Goal: Information Seeking & Learning: Learn about a topic

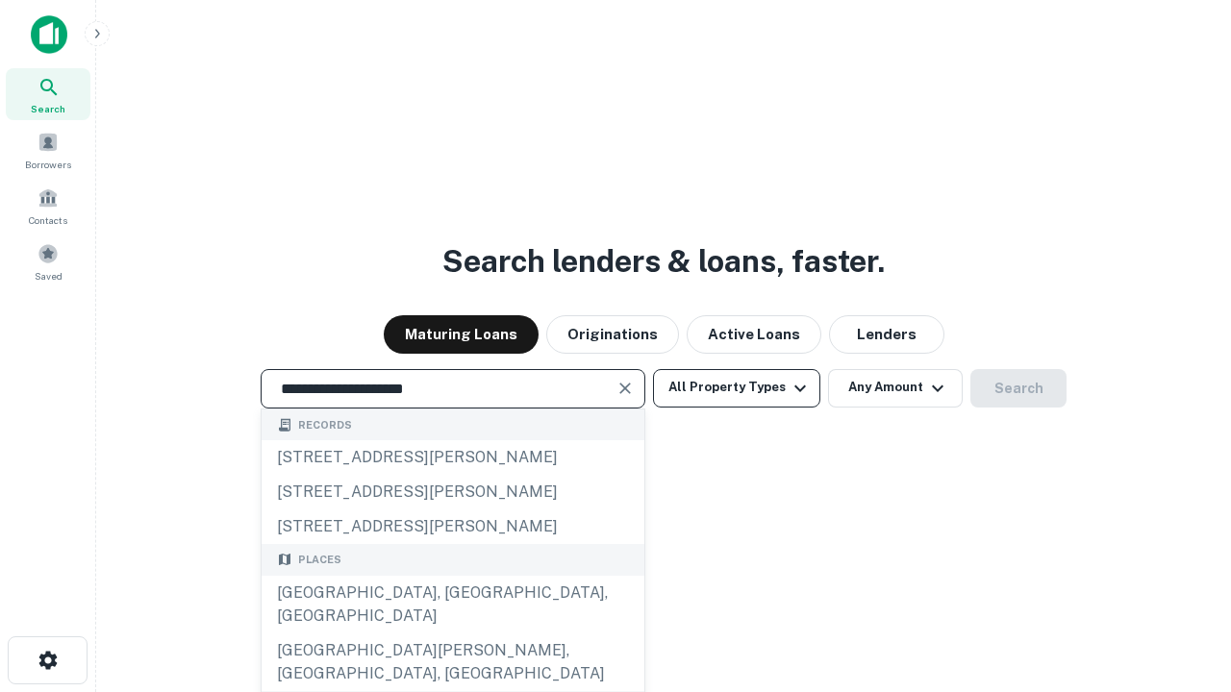
click at [452, 634] on div "Santa Monica, CA, USA" at bounding box center [453, 605] width 383 height 58
type input "**********"
click at [737, 388] on button "All Property Types" at bounding box center [736, 388] width 167 height 38
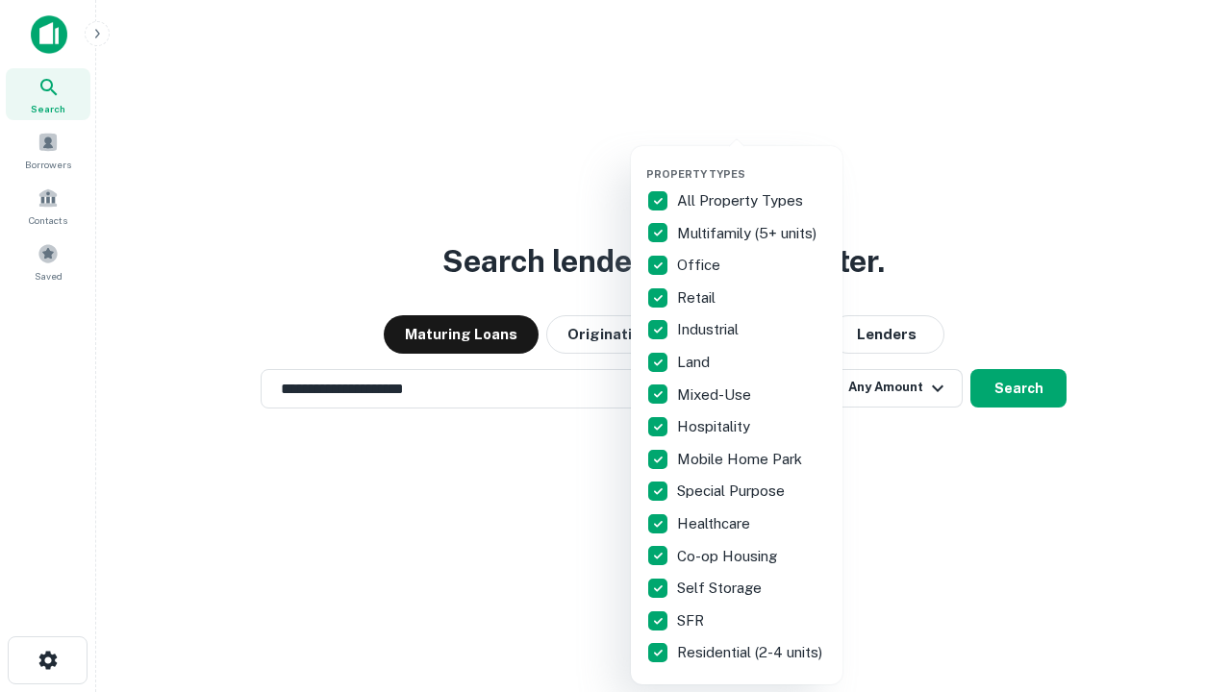
click at [752, 162] on button "button" at bounding box center [752, 162] width 212 height 1
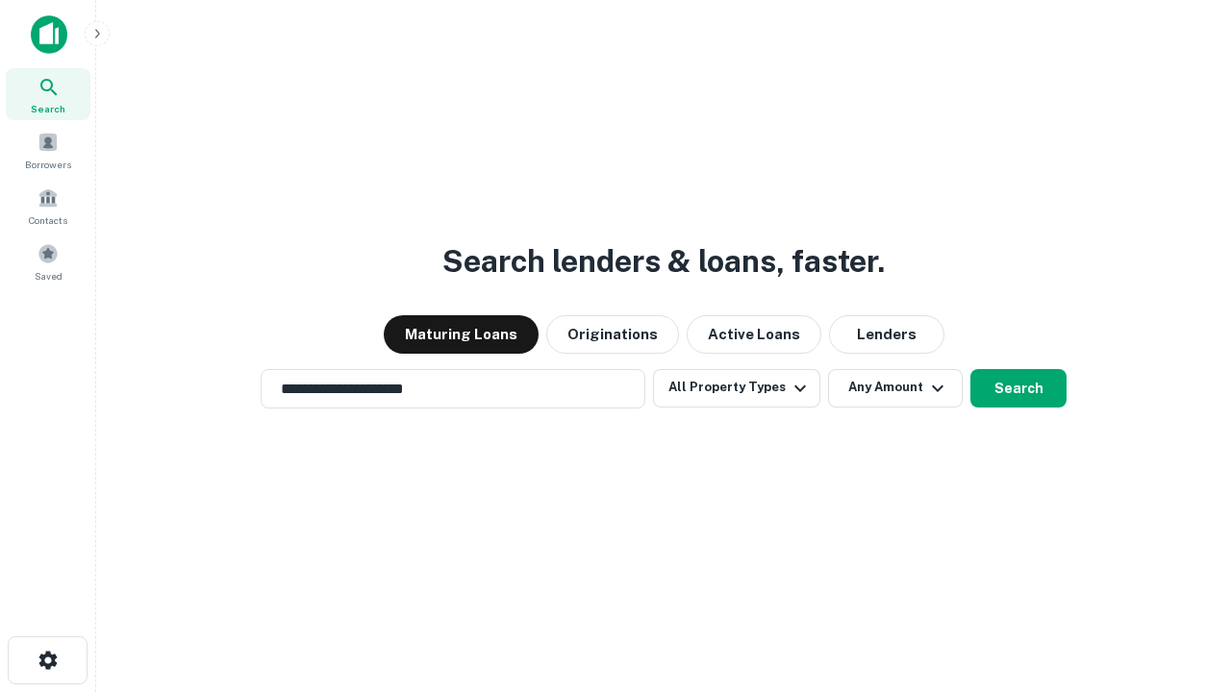
scroll to position [30, 0]
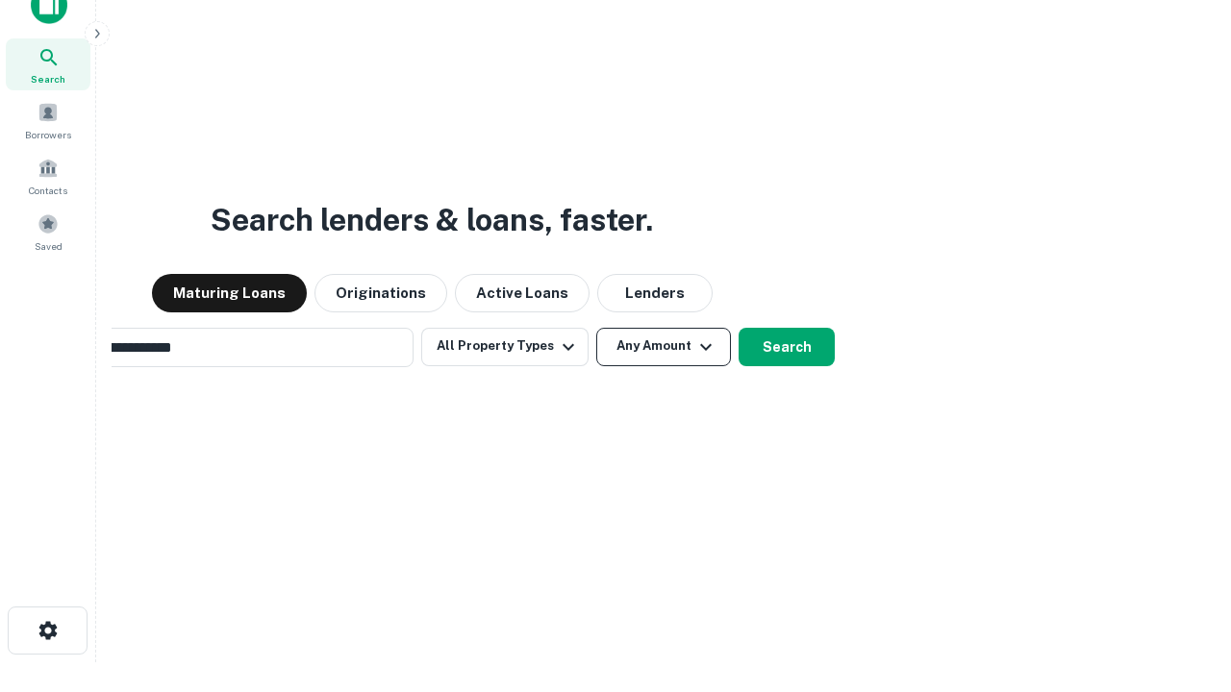
click at [596, 328] on button "Any Amount" at bounding box center [663, 347] width 135 height 38
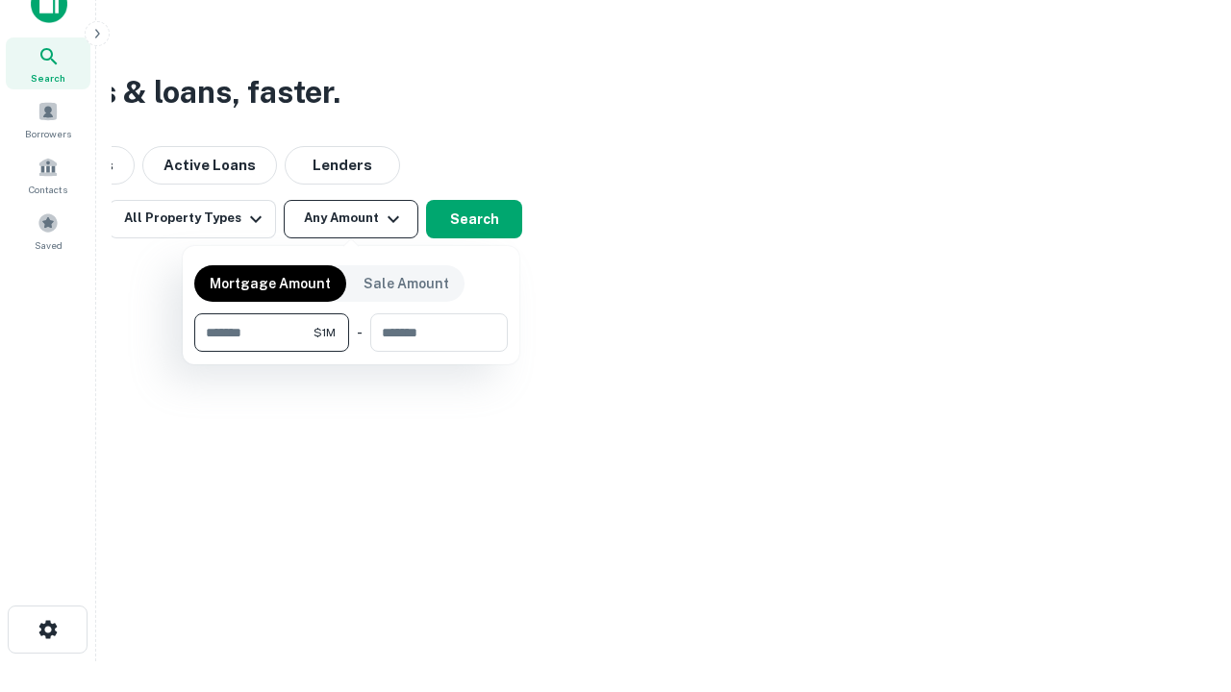
type input "*******"
click at [351, 352] on button "button" at bounding box center [350, 352] width 313 height 1
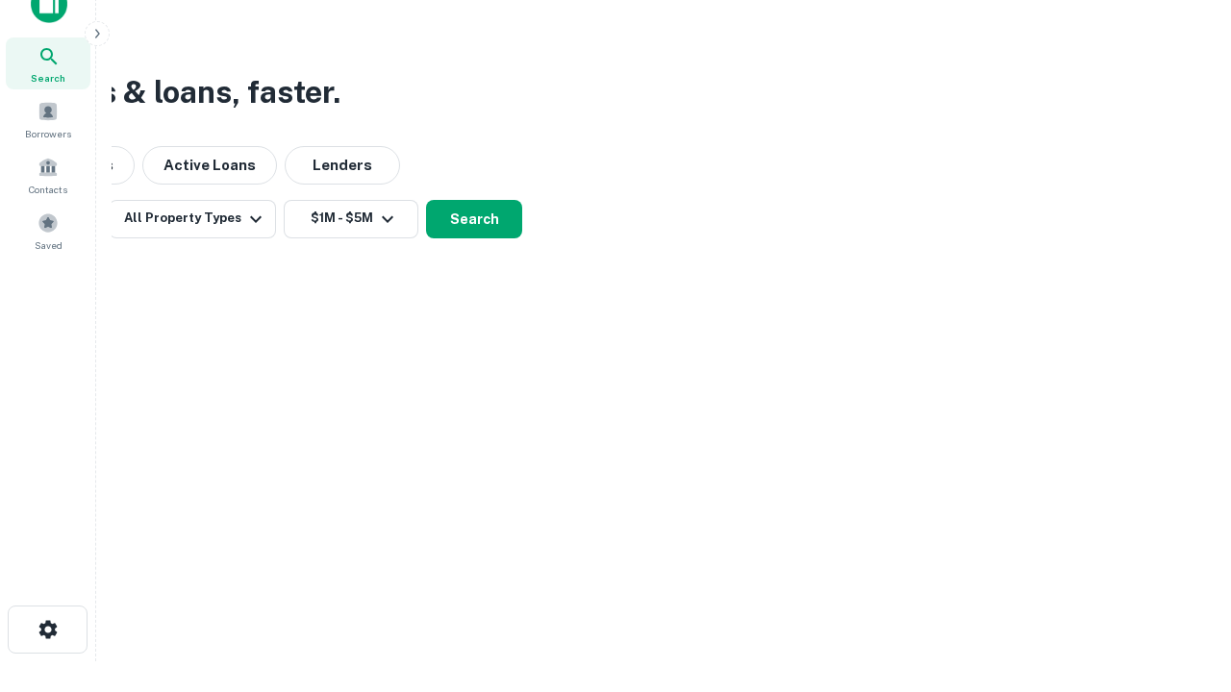
scroll to position [30, 0]
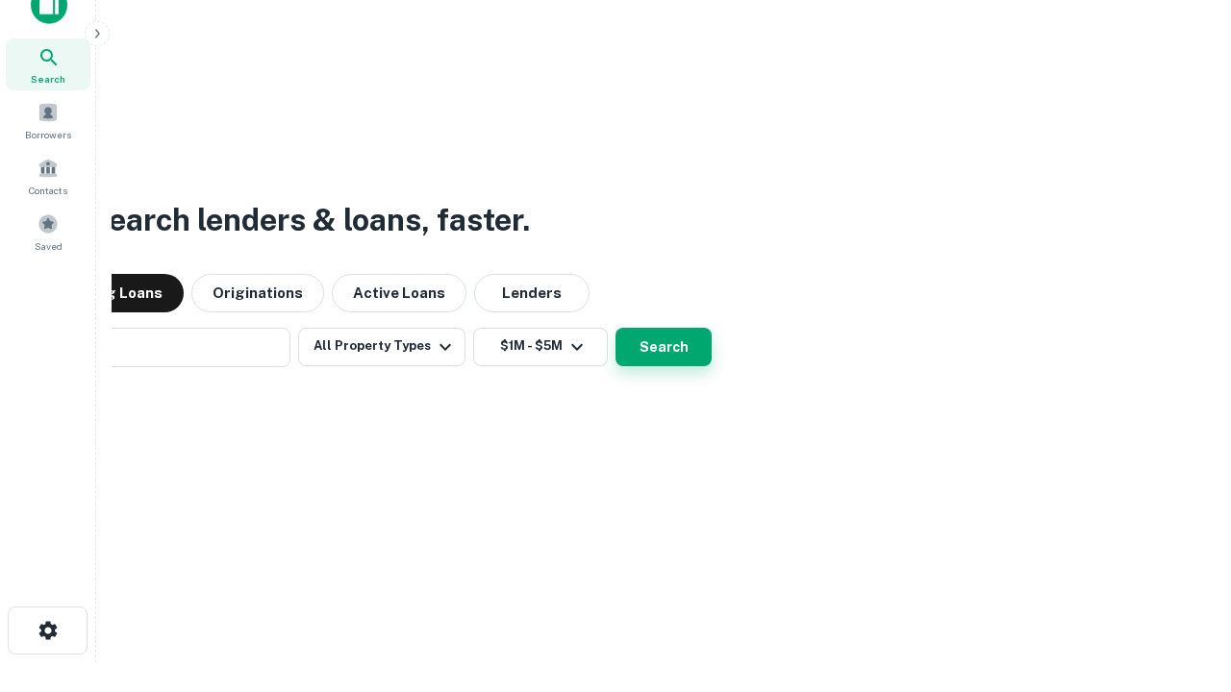
click at [615, 328] on button "Search" at bounding box center [663, 347] width 96 height 38
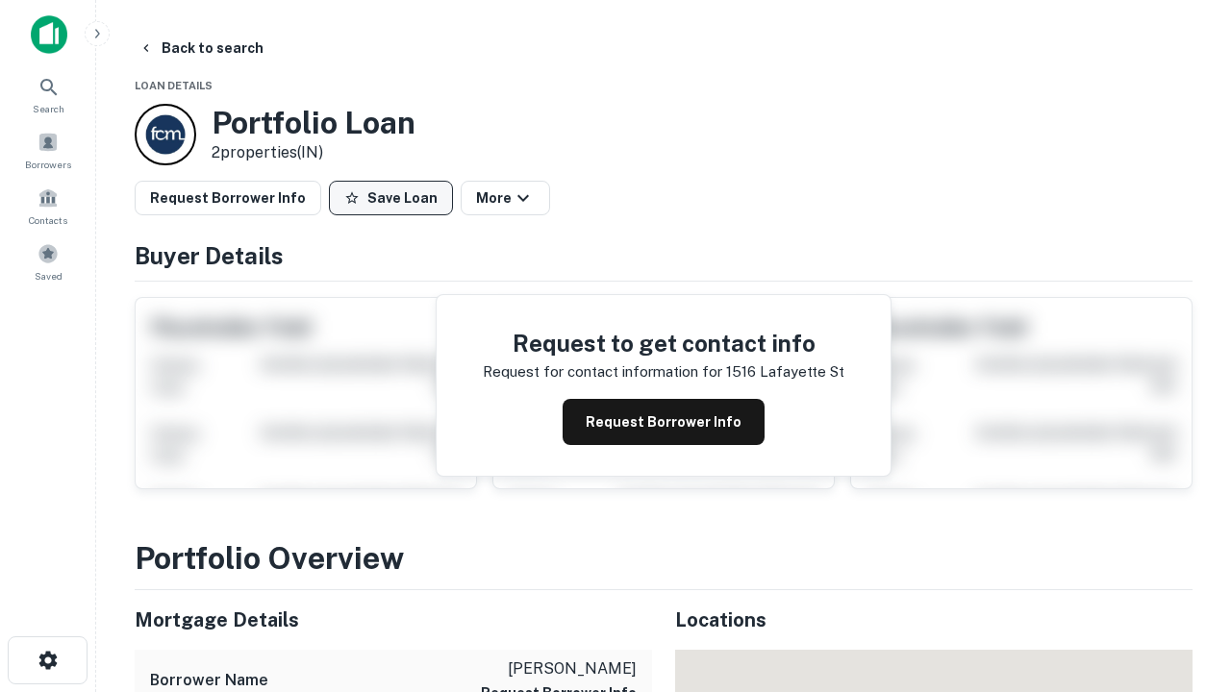
click at [390, 198] on button "Save Loan" at bounding box center [391, 198] width 124 height 35
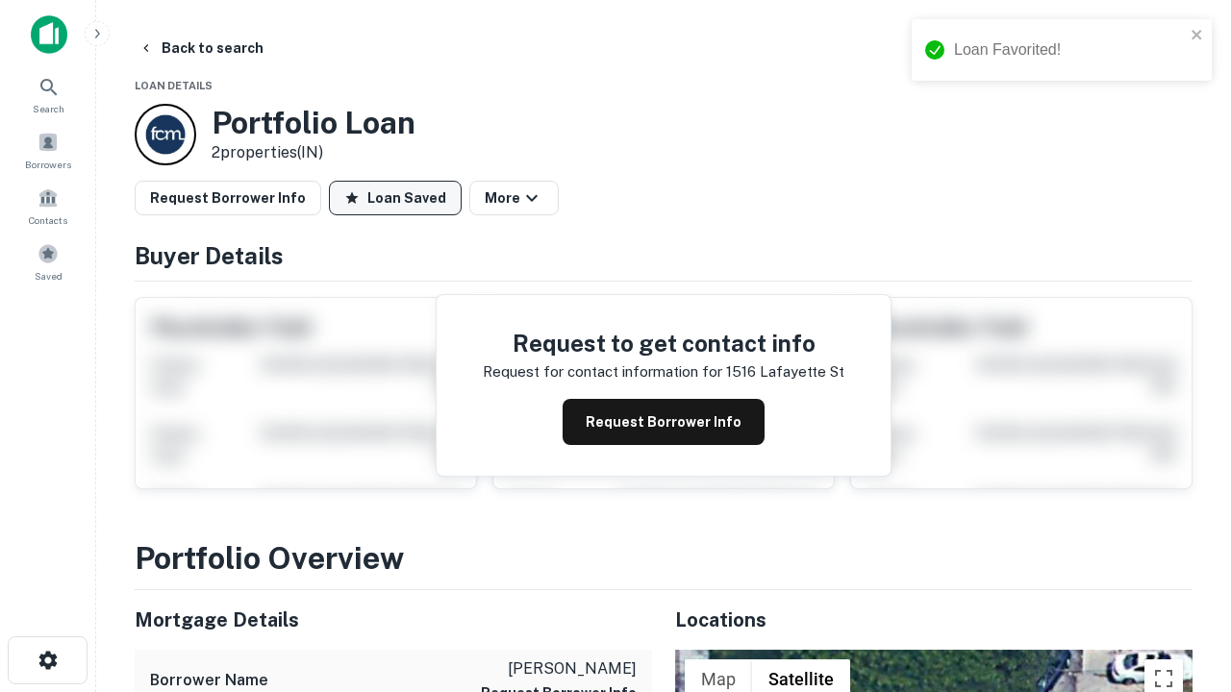
click at [395, 198] on button "Loan Saved" at bounding box center [395, 198] width 133 height 35
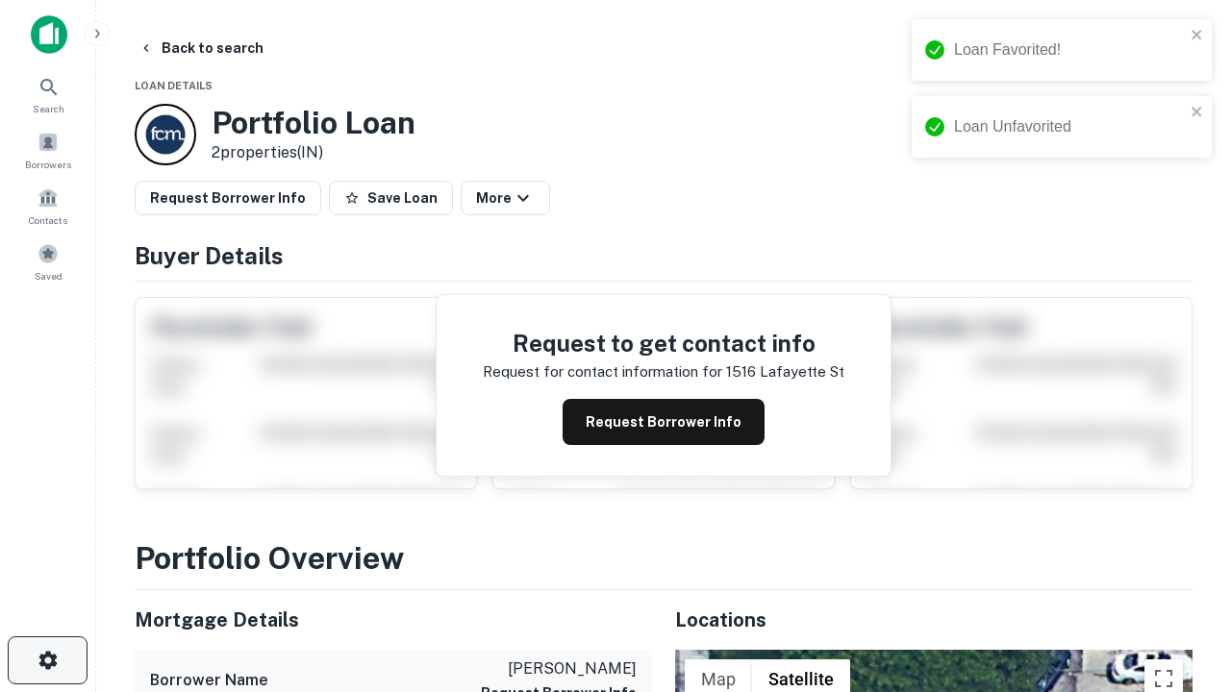
click at [47, 661] on icon "button" at bounding box center [48, 660] width 23 height 23
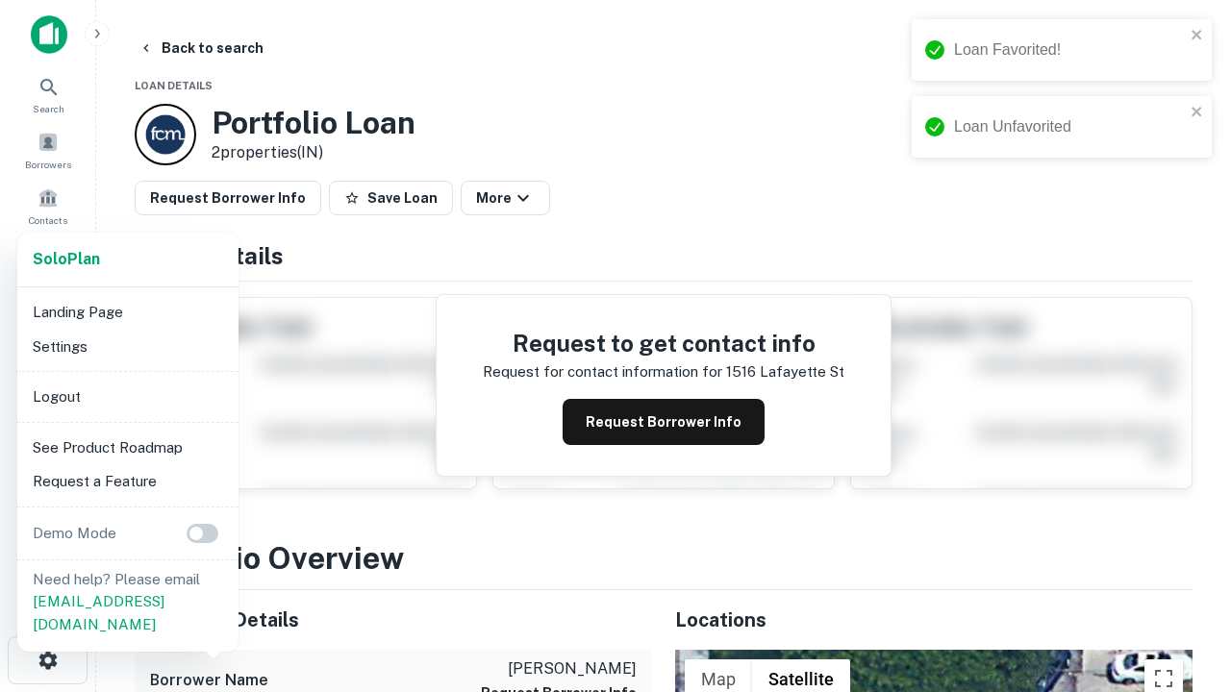
click at [127, 396] on li "Logout" at bounding box center [128, 397] width 206 height 35
